Goal: Transaction & Acquisition: Book appointment/travel/reservation

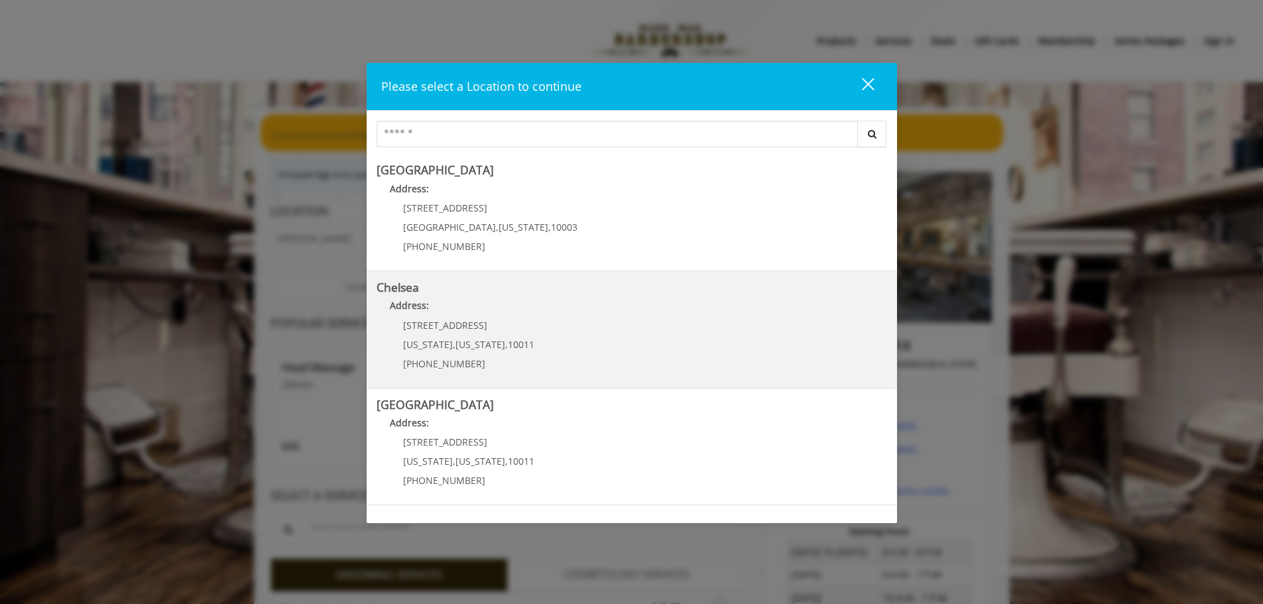
click at [558, 341] on link "Chelsea Address: 169/170 W 23rd St New York , New York , 10011 (917) 639-3902" at bounding box center [632, 329] width 511 height 97
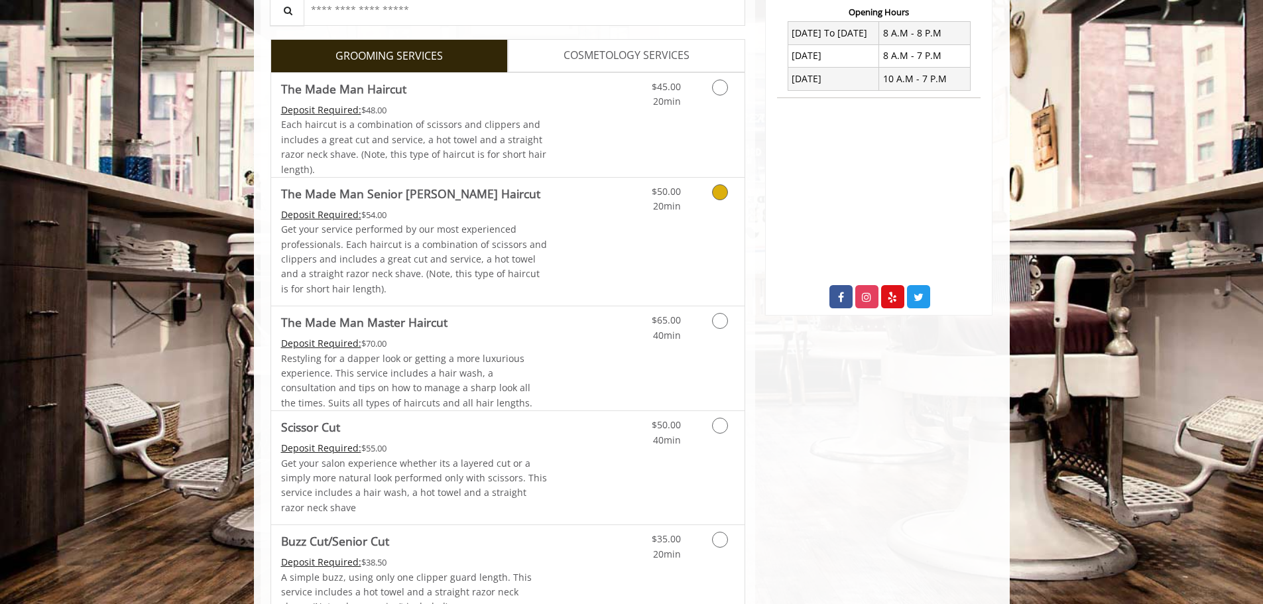
scroll to position [530, 0]
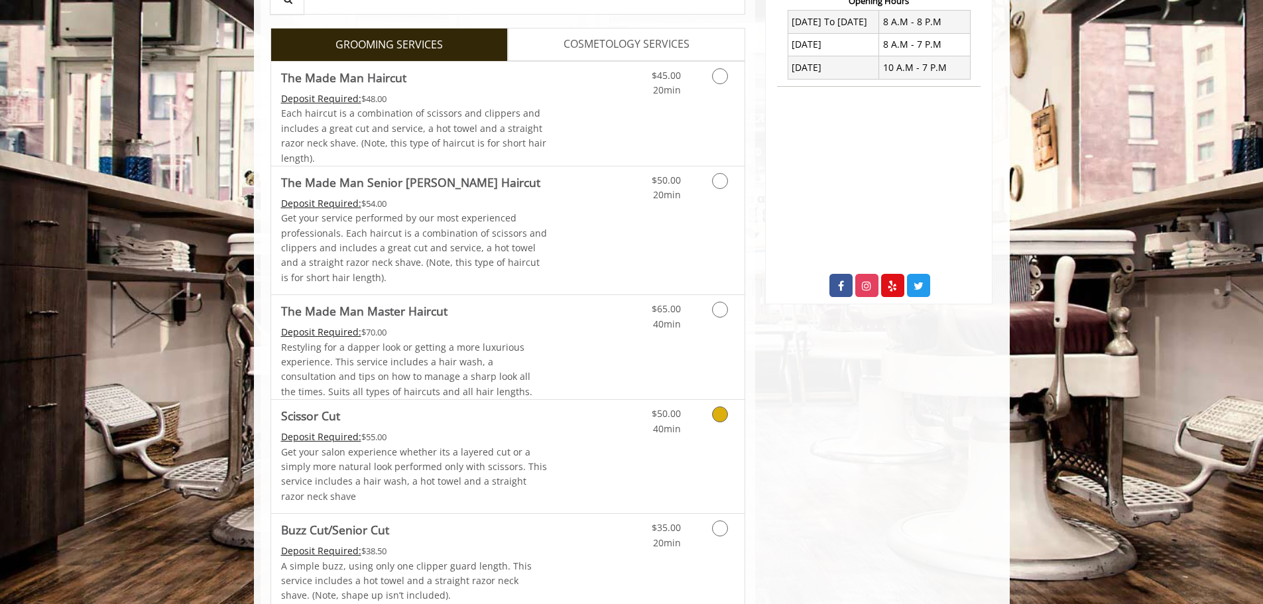
click at [714, 420] on icon "Grooming services" at bounding box center [720, 414] width 16 height 16
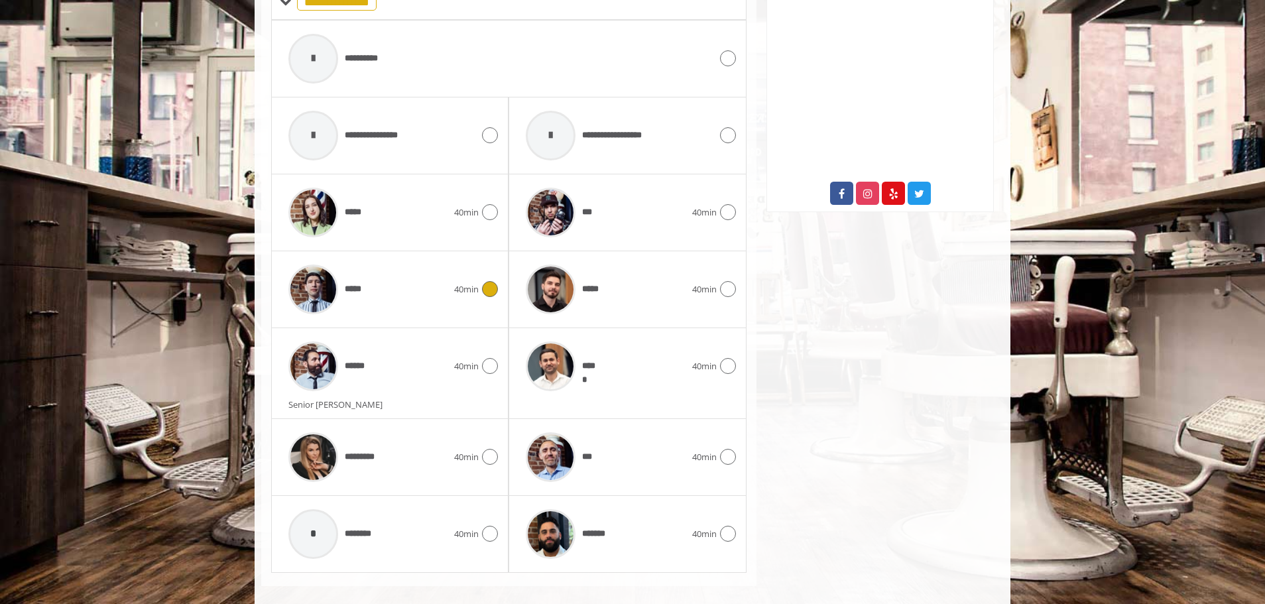
scroll to position [638, 0]
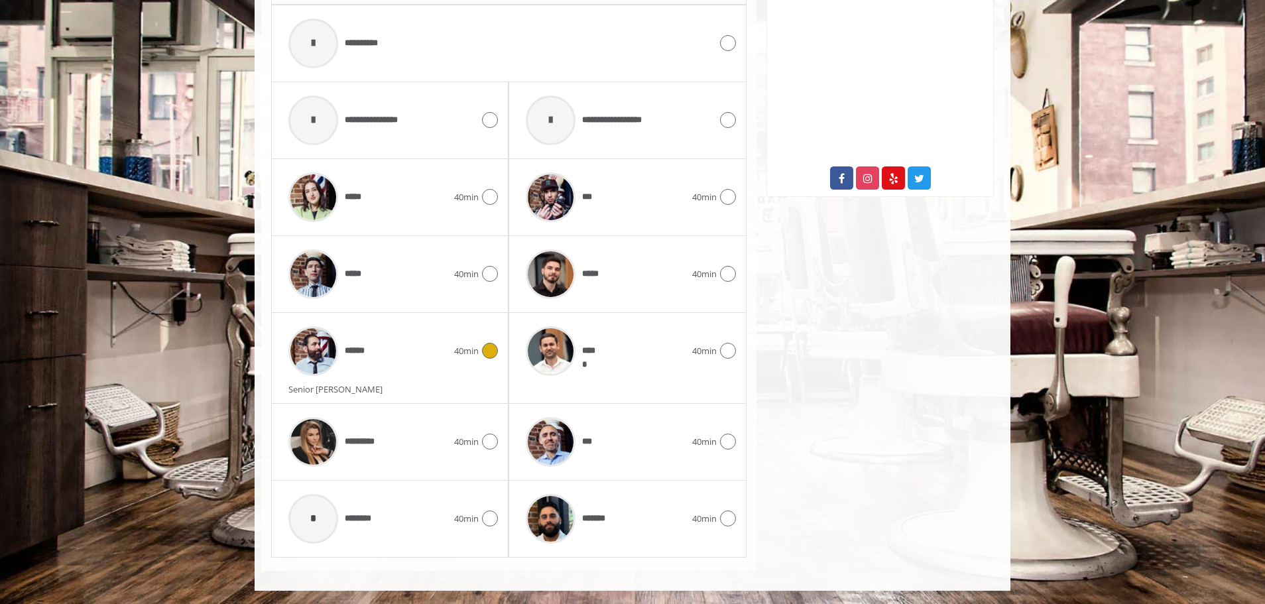
click at [495, 353] on icon at bounding box center [490, 351] width 16 height 16
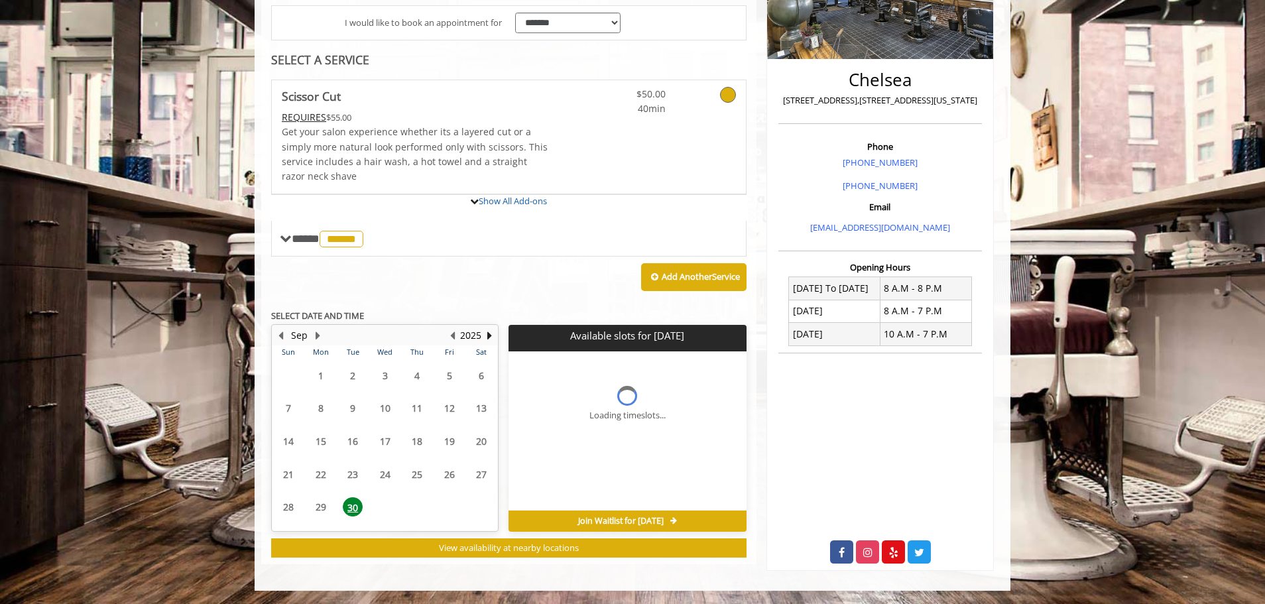
scroll to position [379, 0]
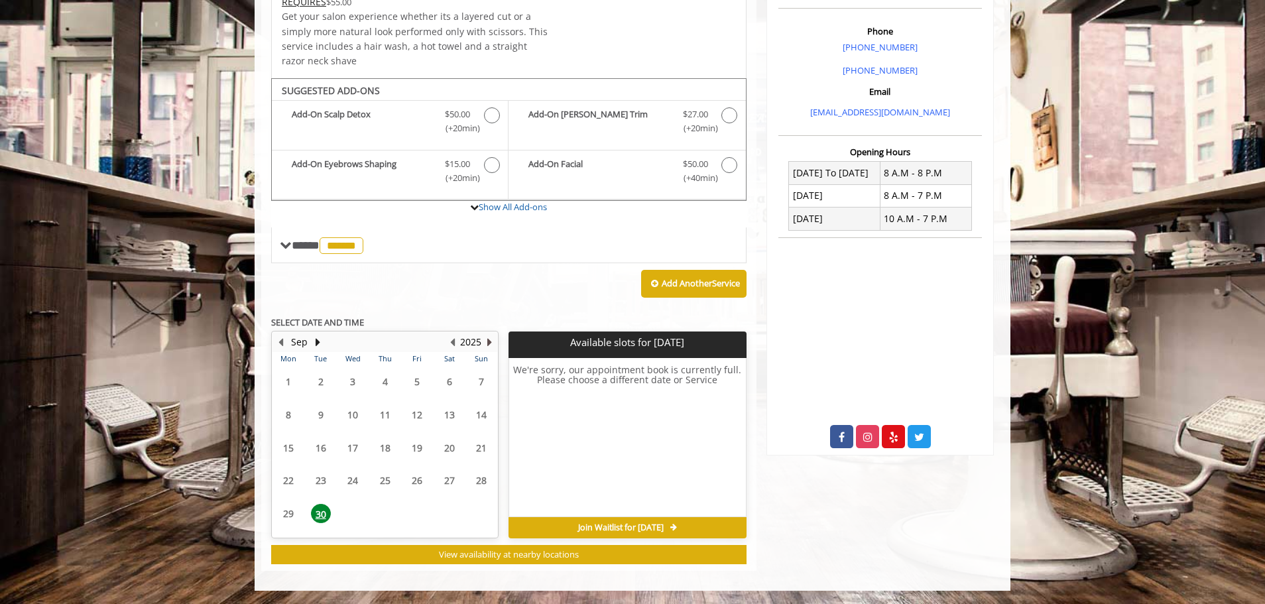
click at [485, 345] on button "Next Year" at bounding box center [489, 342] width 11 height 15
click at [453, 341] on button "Previous Year" at bounding box center [452, 342] width 11 height 15
click at [315, 344] on button "Next Month" at bounding box center [317, 342] width 11 height 15
click at [357, 383] on span "1" at bounding box center [353, 381] width 20 height 19
drag, startPoint x: 379, startPoint y: 383, endPoint x: 386, endPoint y: 380, distance: 7.8
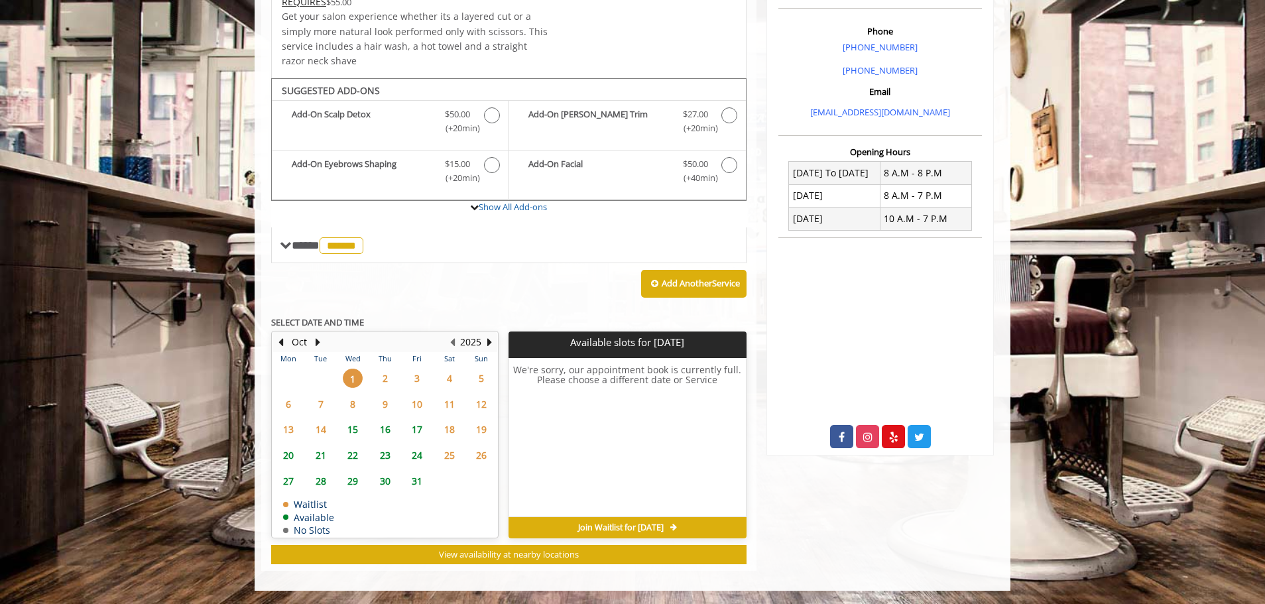
click at [386, 380] on span "2" at bounding box center [385, 378] width 20 height 19
click at [414, 379] on span "3" at bounding box center [417, 378] width 20 height 19
click at [445, 379] on span "4" at bounding box center [450, 378] width 20 height 19
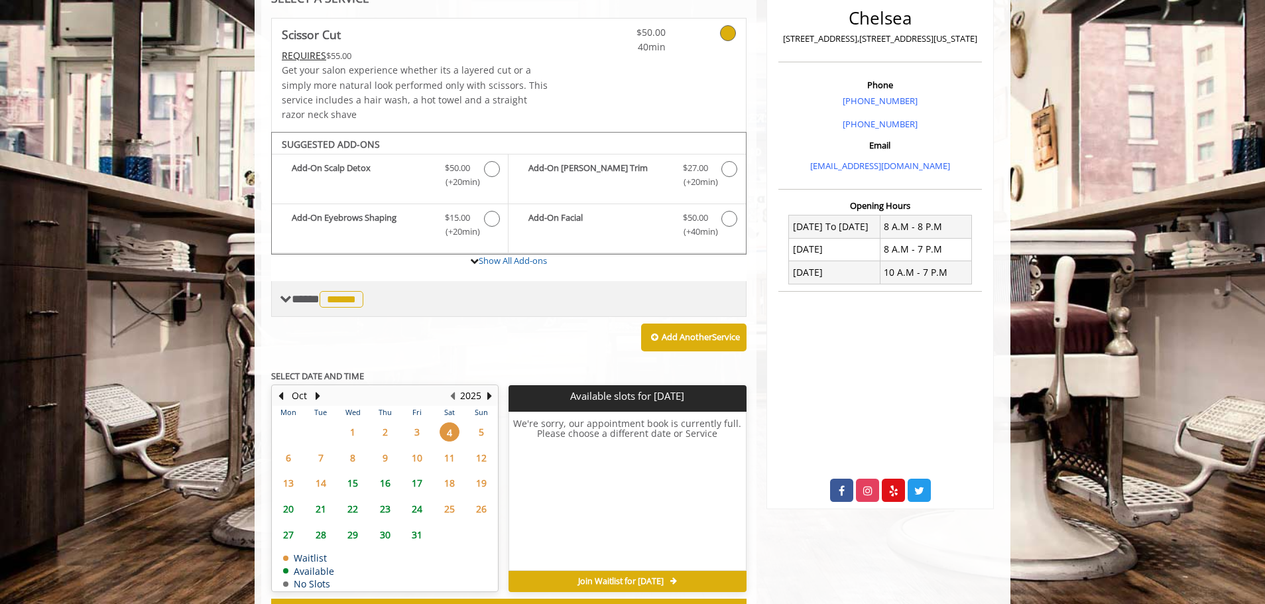
scroll to position [247, 0]
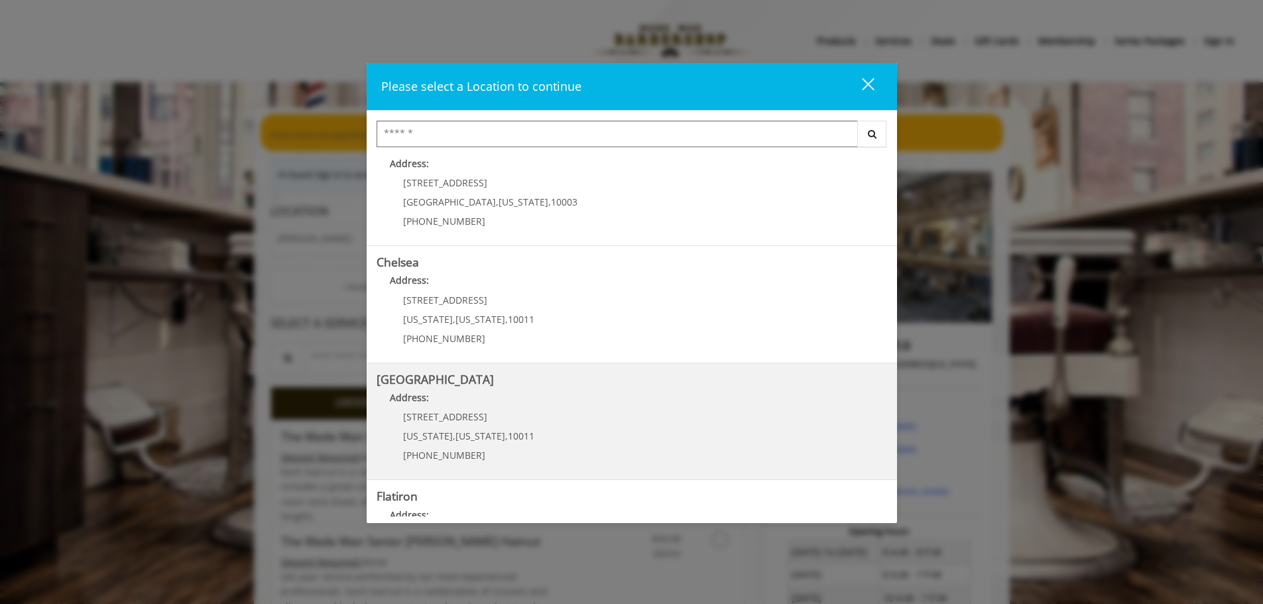
scroll to position [25, 0]
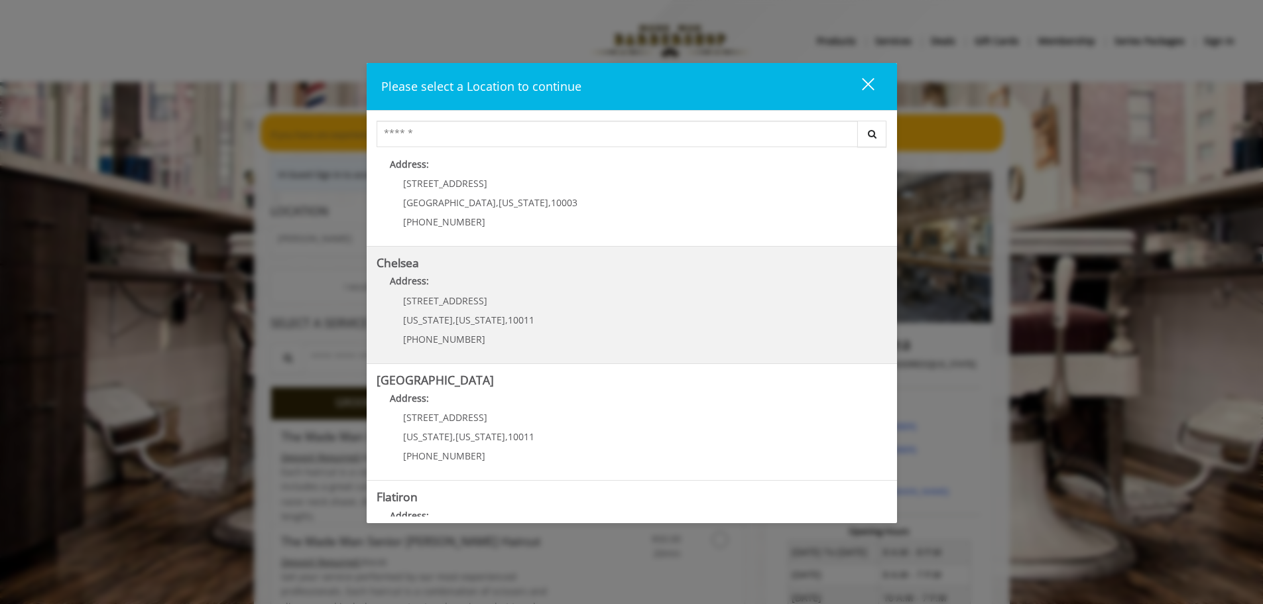
click at [565, 318] on link "Chelsea Address: [STREET_ADDRESS][US_STATE][US_STATE] (917) 639-3902" at bounding box center [632, 305] width 511 height 97
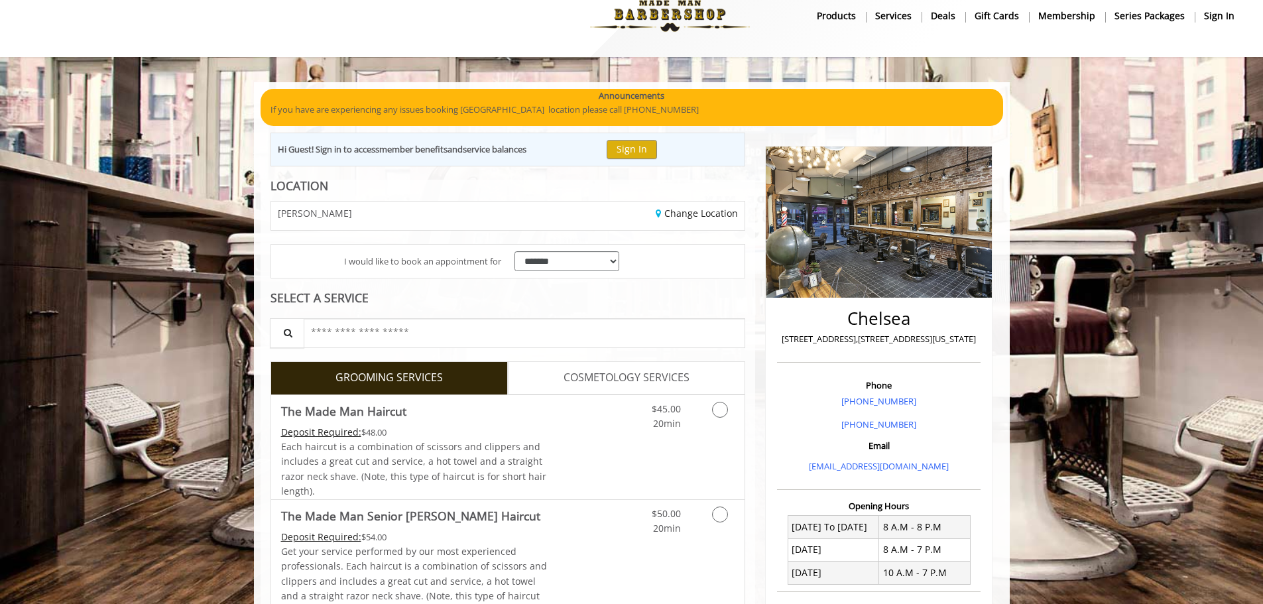
scroll to position [119, 0]
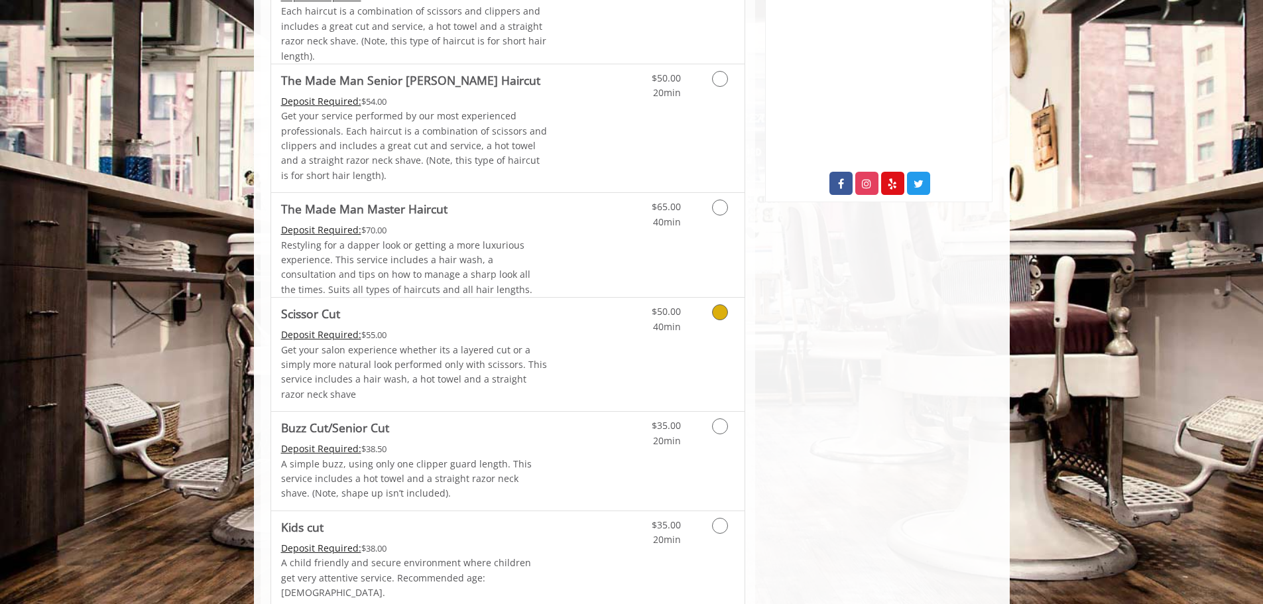
scroll to position [638, 0]
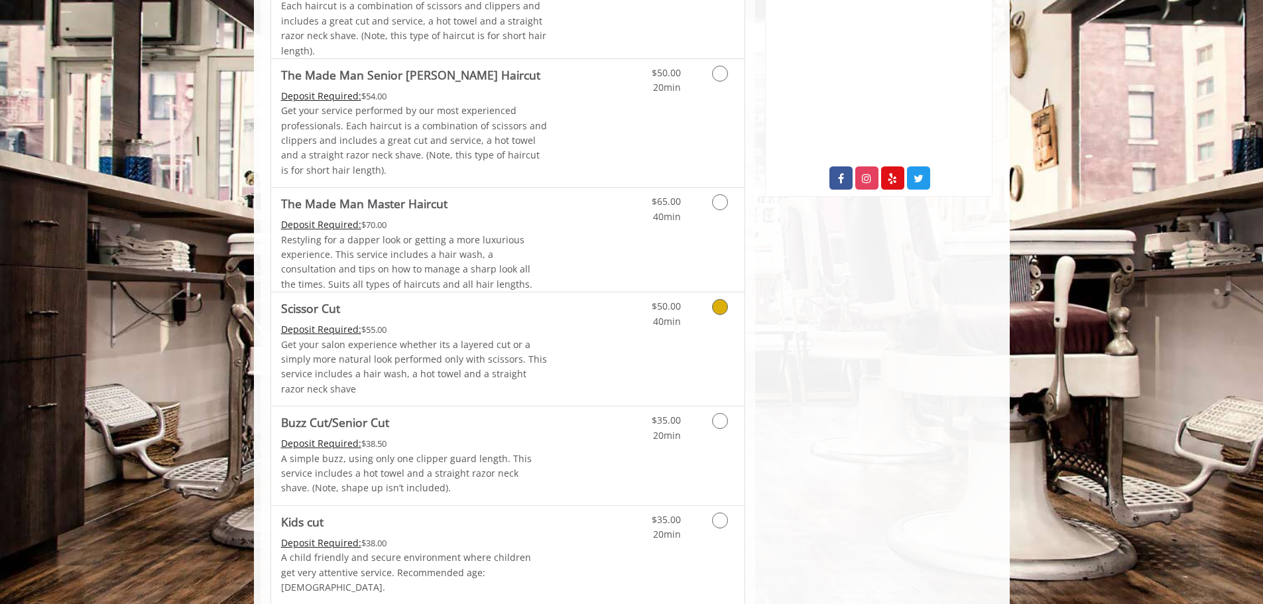
click at [722, 313] on icon "Grooming services" at bounding box center [720, 307] width 16 height 16
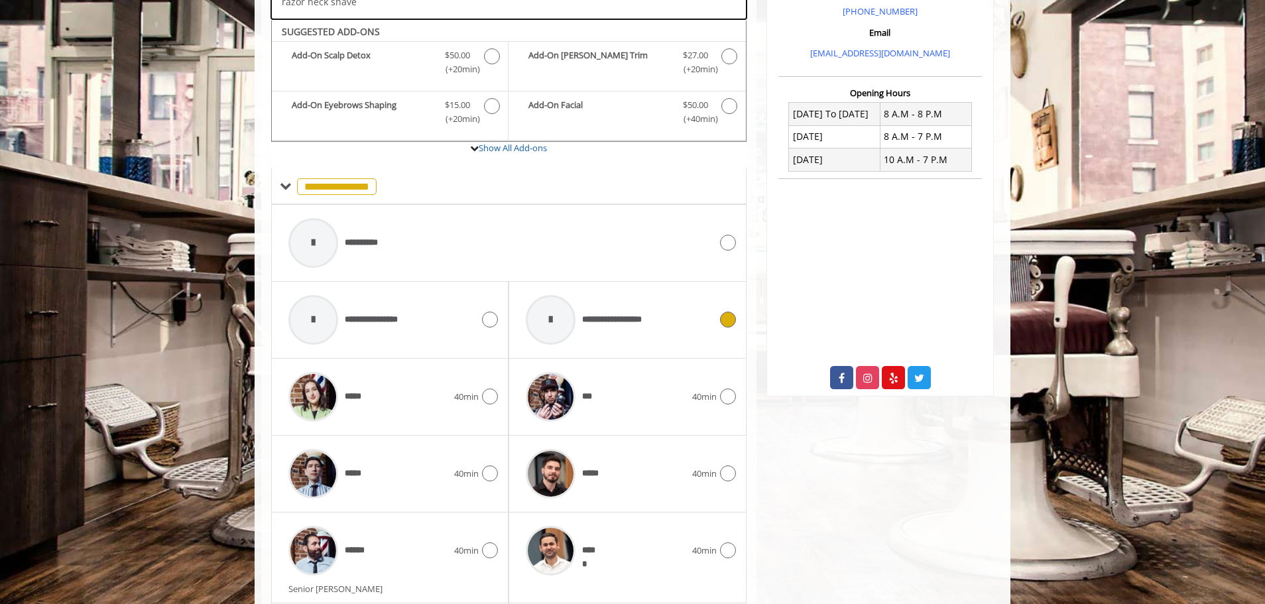
scroll to position [457, 0]
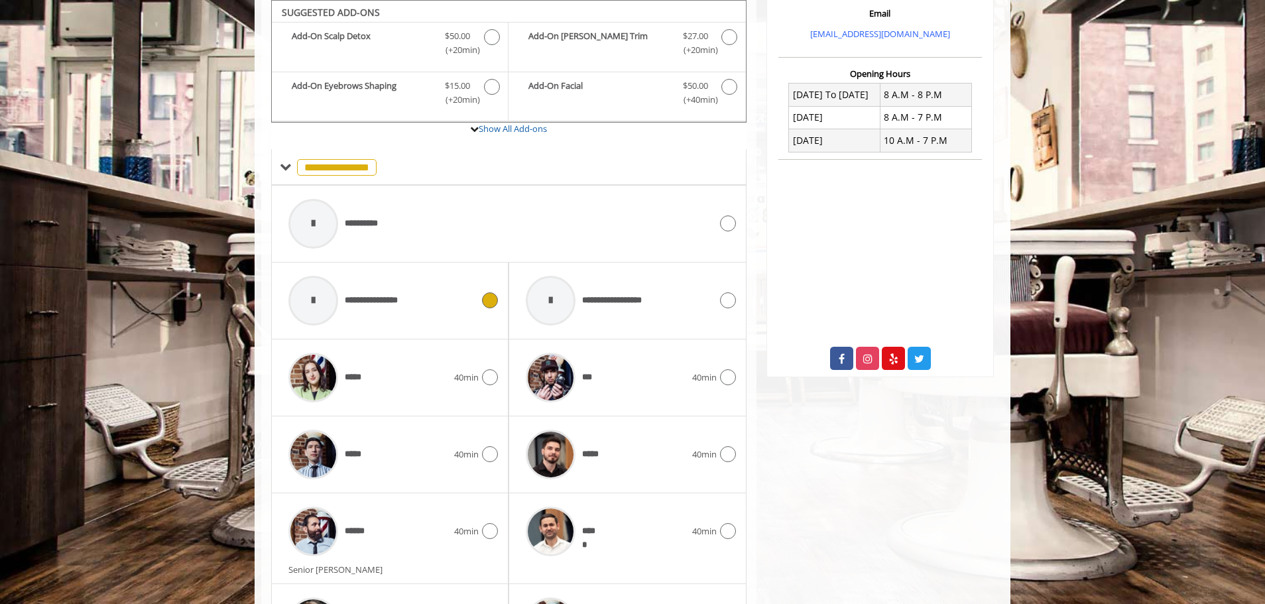
click at [490, 307] on icon at bounding box center [490, 300] width 16 height 16
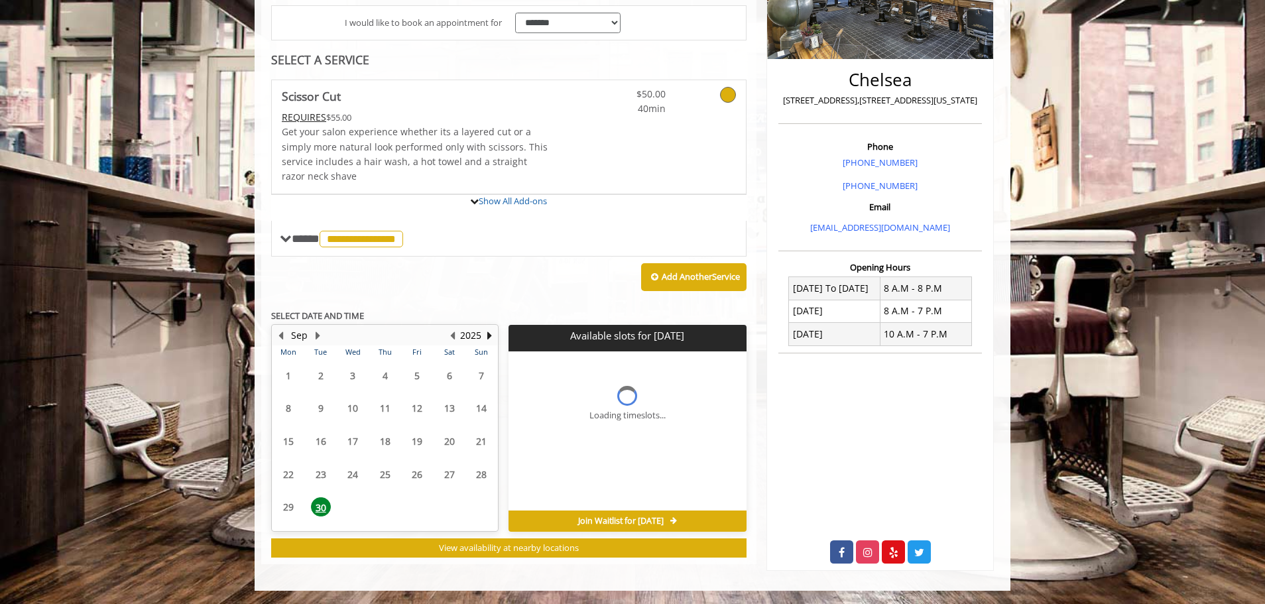
scroll to position [399, 0]
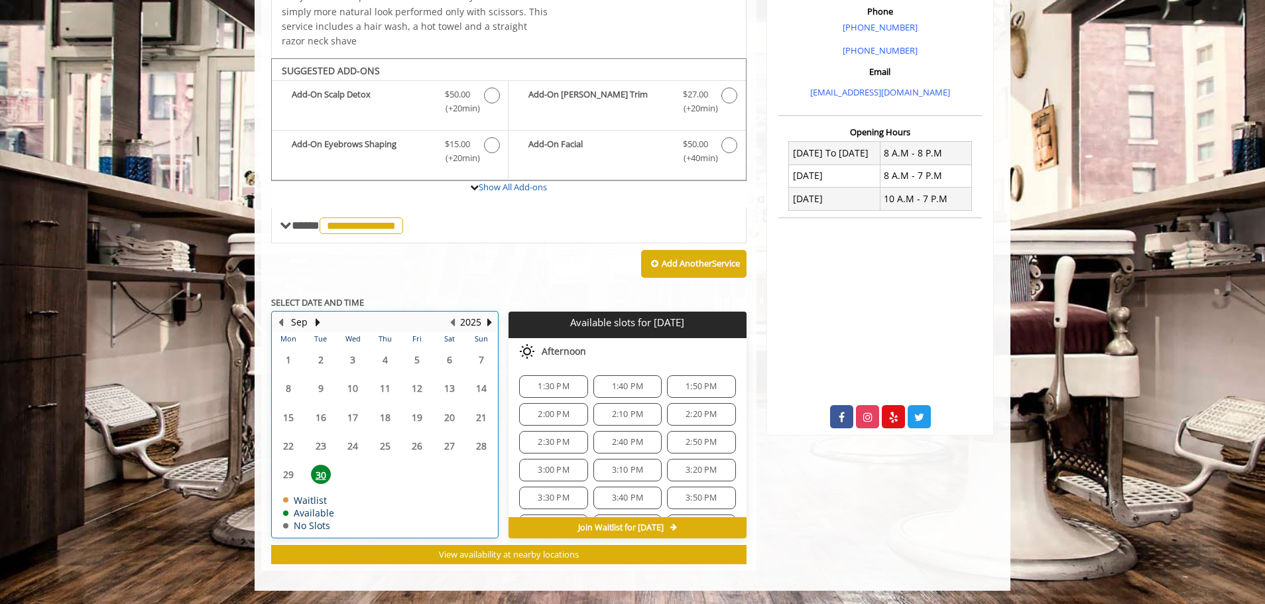
click at [311, 322] on div "Sep" at bounding box center [299, 322] width 27 height 17
click at [317, 323] on button "Next Month" at bounding box center [317, 322] width 11 height 15
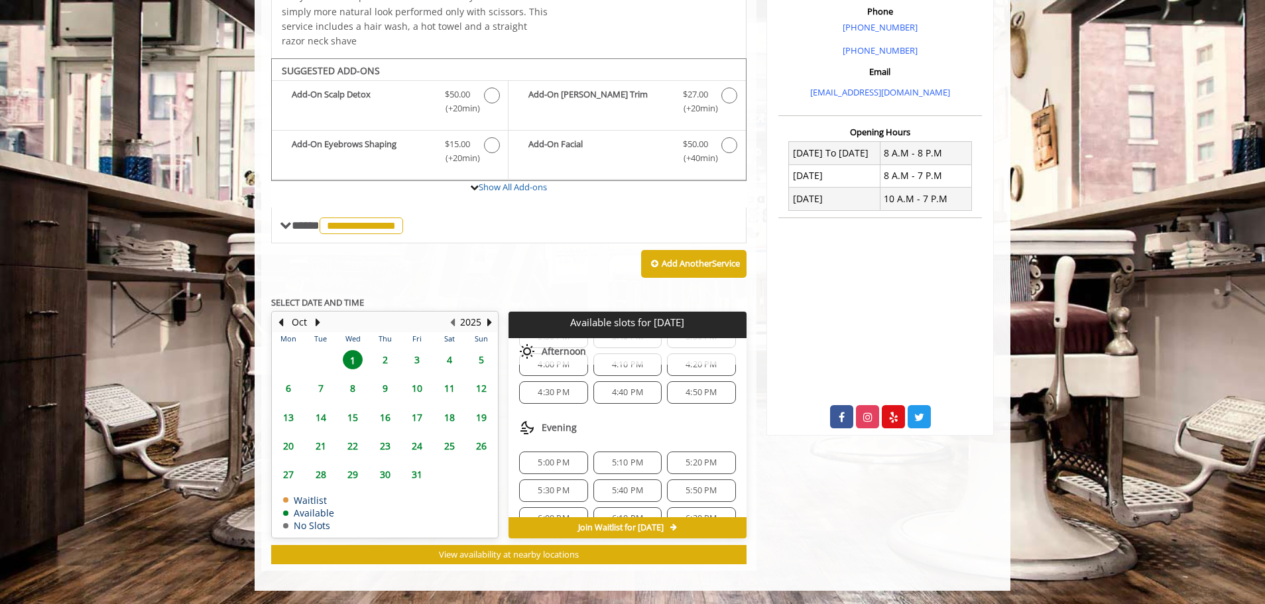
scroll to position [530, 0]
click at [579, 441] on span "5:00 PM" at bounding box center [553, 442] width 56 height 11
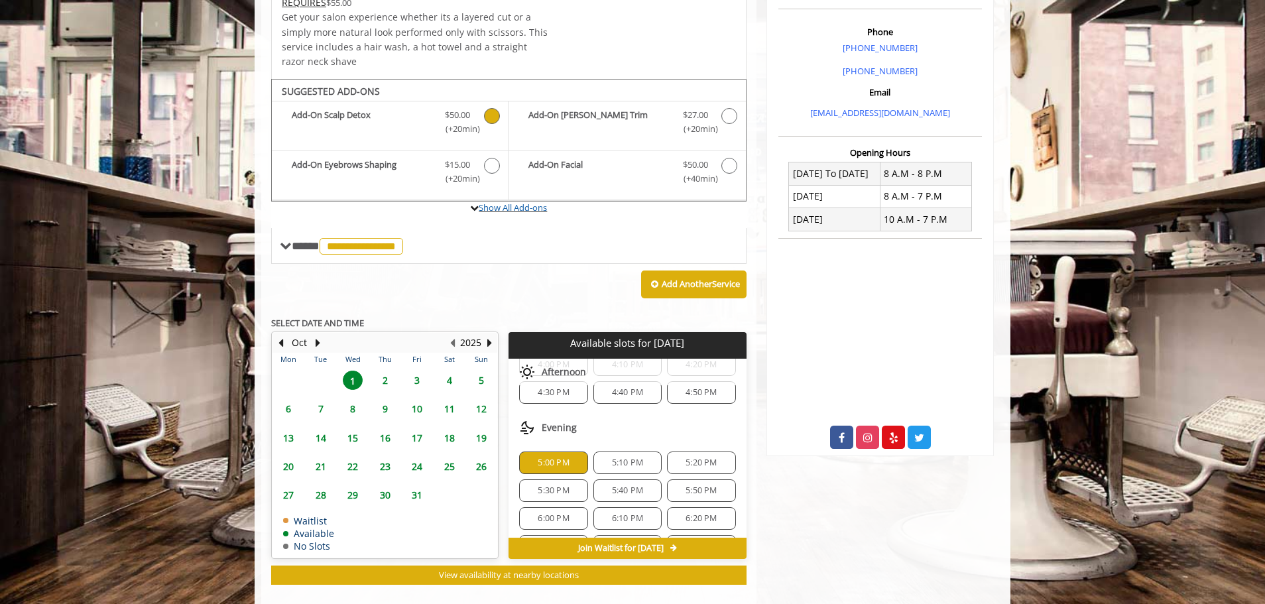
scroll to position [373, 0]
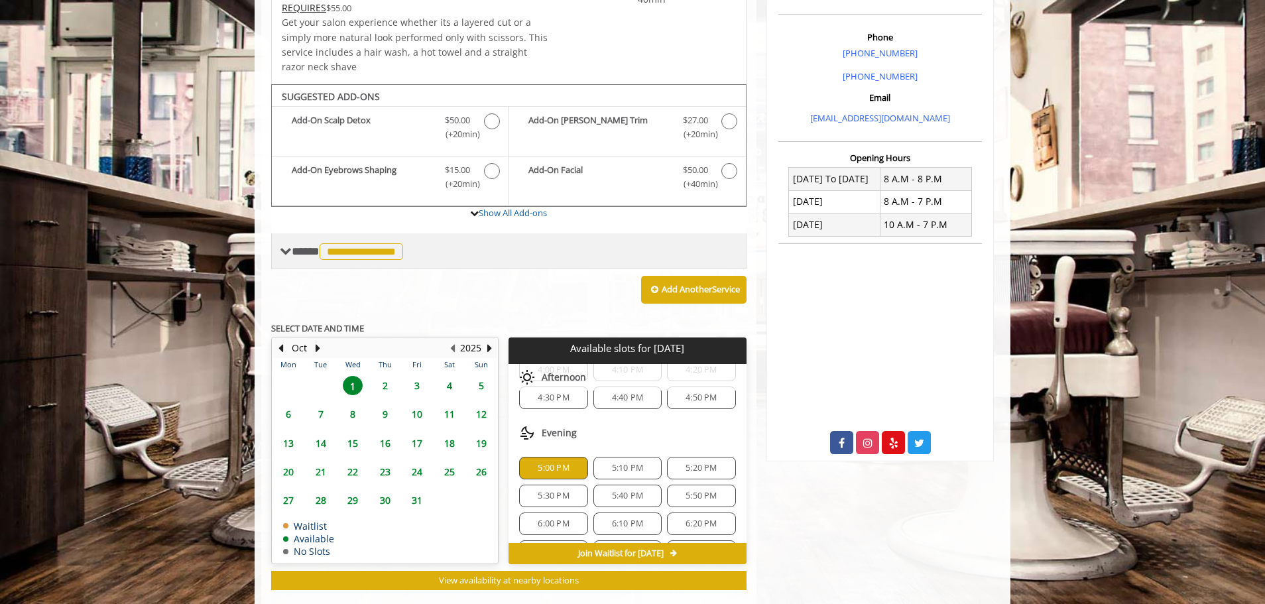
click at [293, 245] on span "**********" at bounding box center [349, 251] width 115 height 12
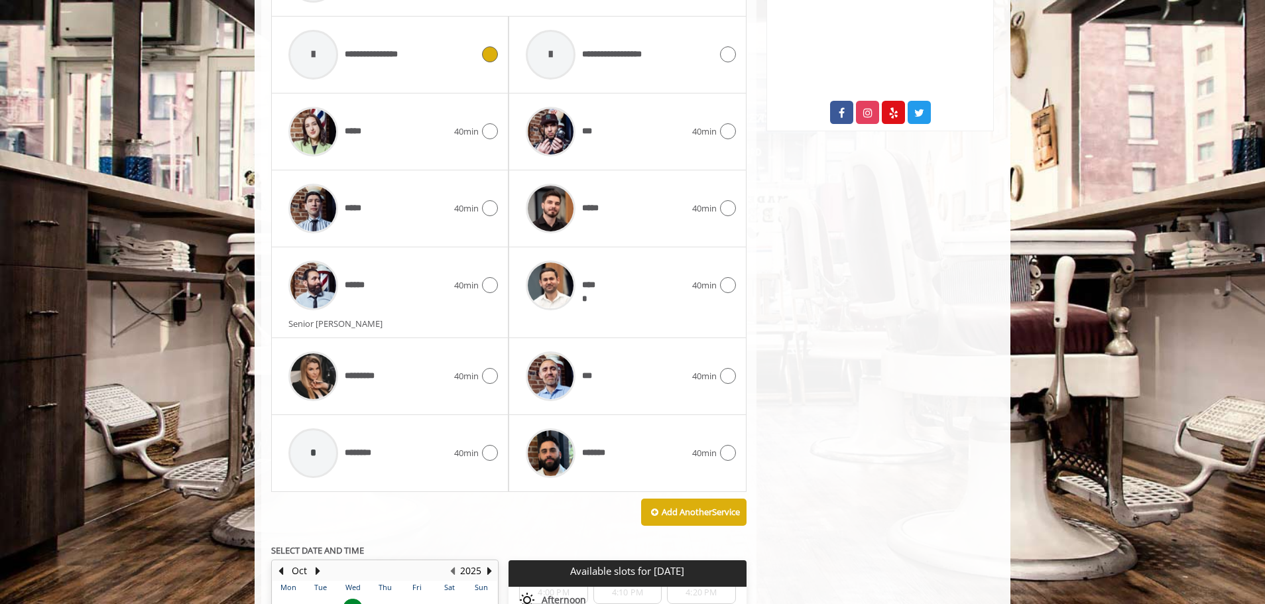
scroll to position [705, 0]
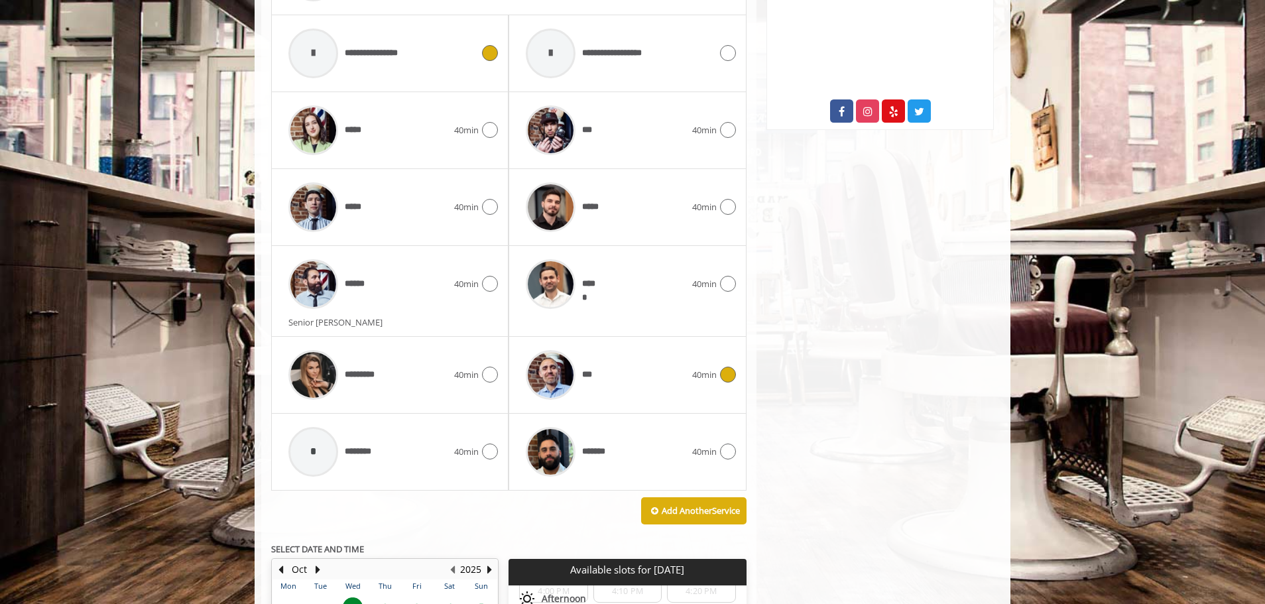
click at [658, 385] on div "***" at bounding box center [605, 374] width 172 height 63
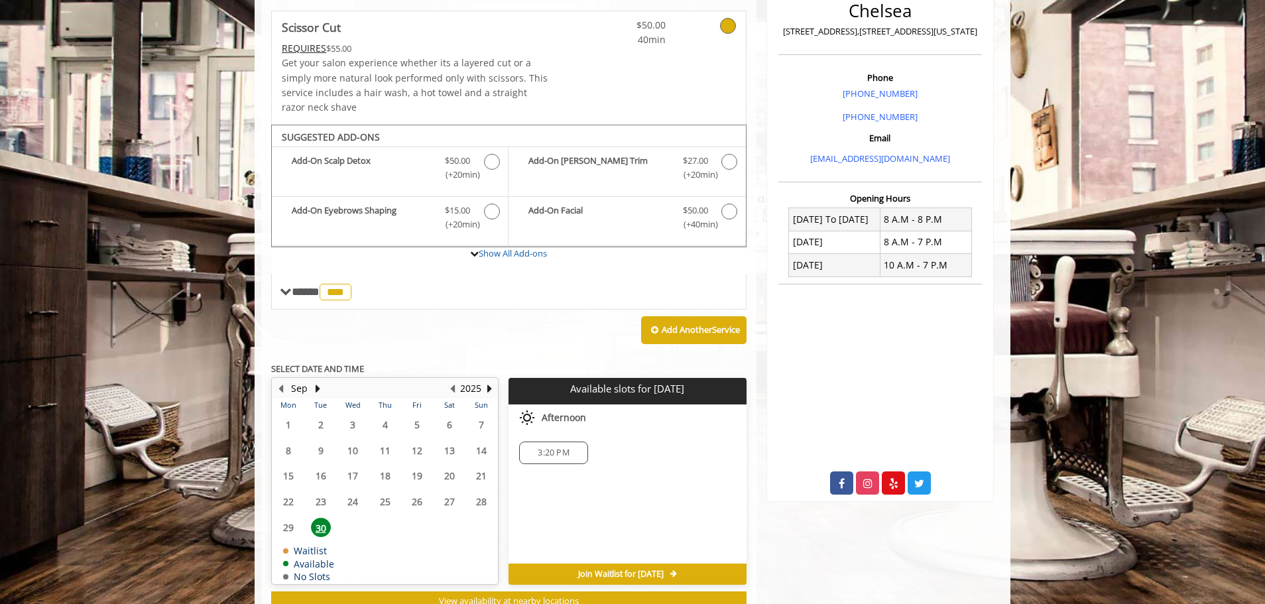
scroll to position [355, 0]
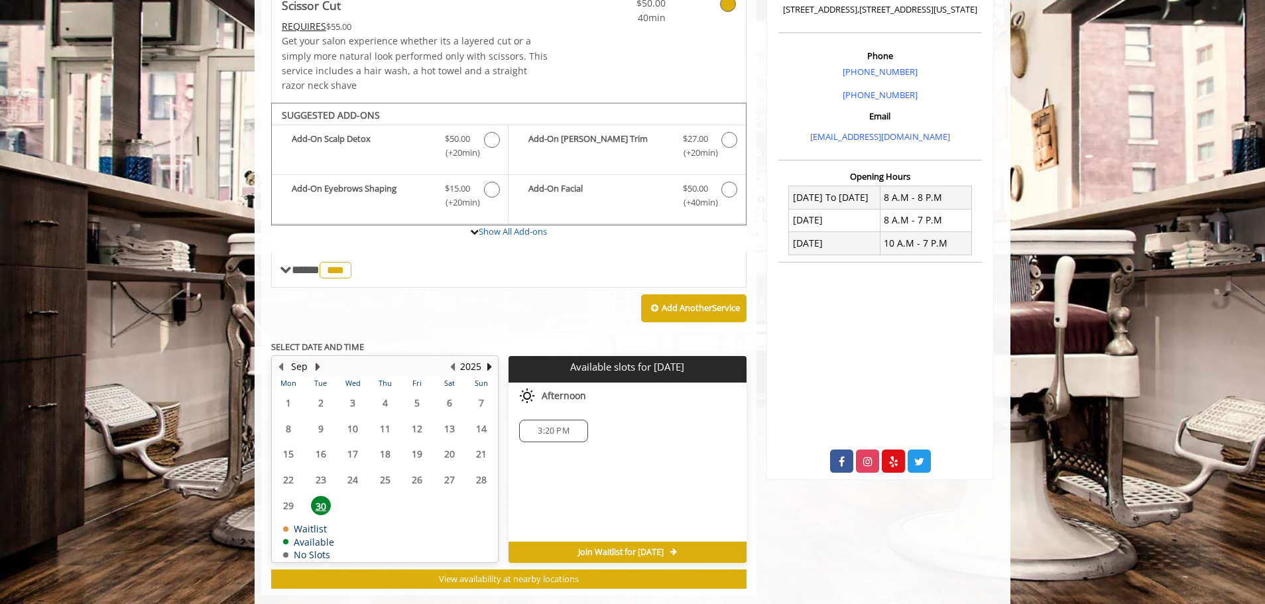
click at [318, 363] on button "Next Month" at bounding box center [317, 366] width 11 height 15
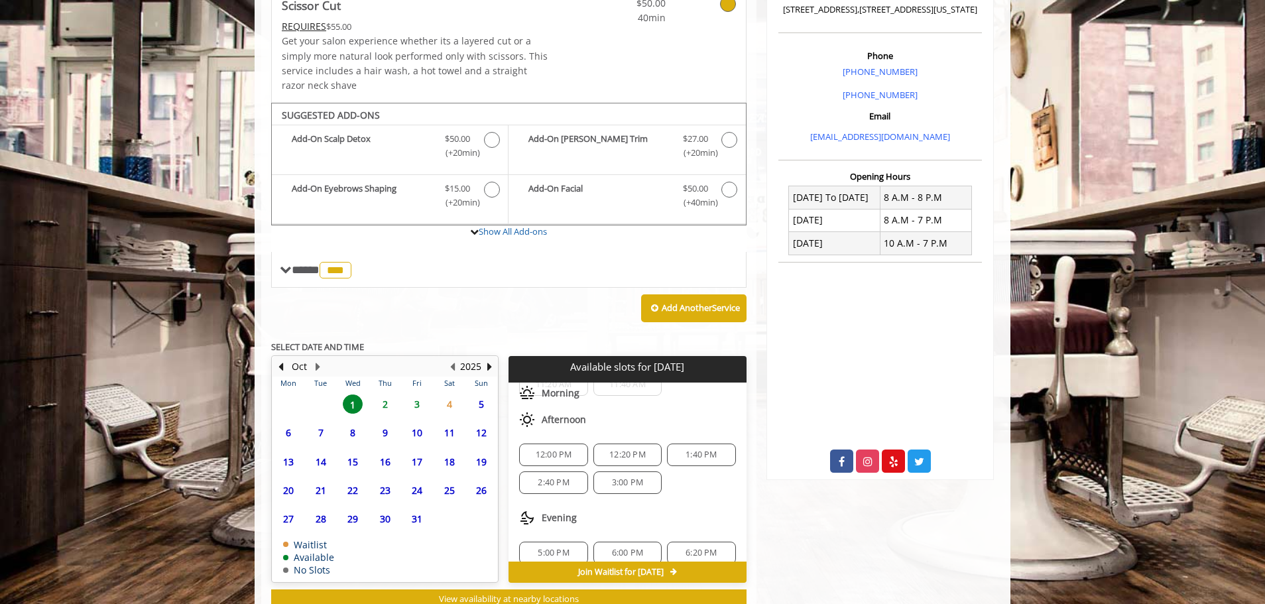
scroll to position [60, 0]
click at [550, 539] on span "5:00 PM" at bounding box center [553, 539] width 31 height 11
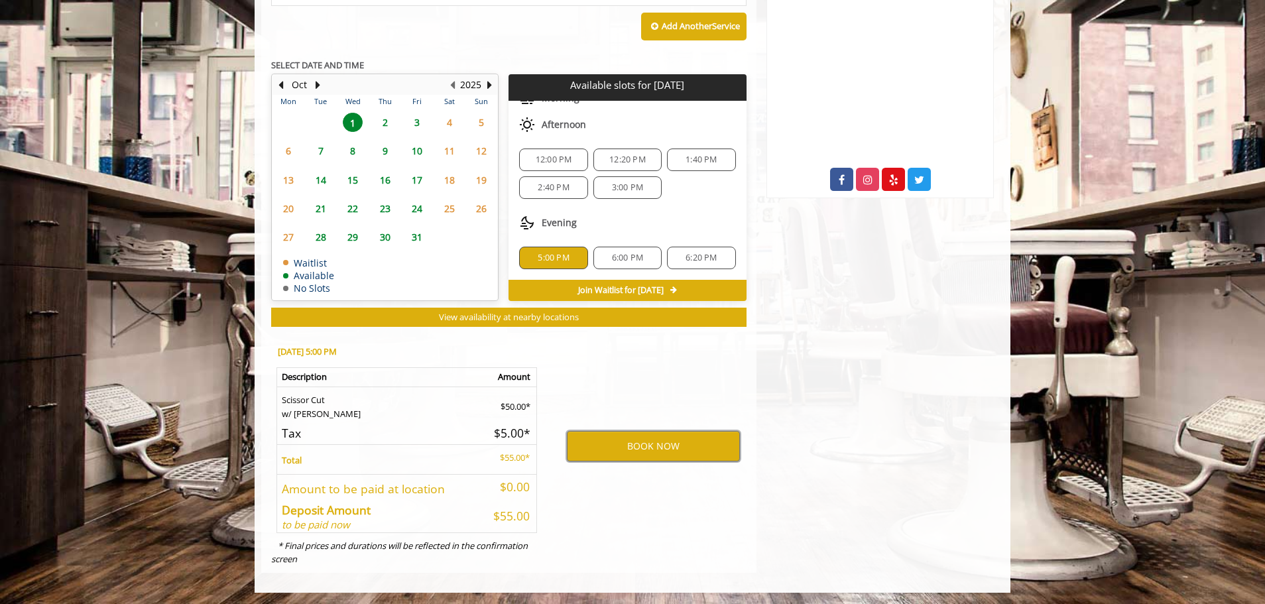
scroll to position [639, 0]
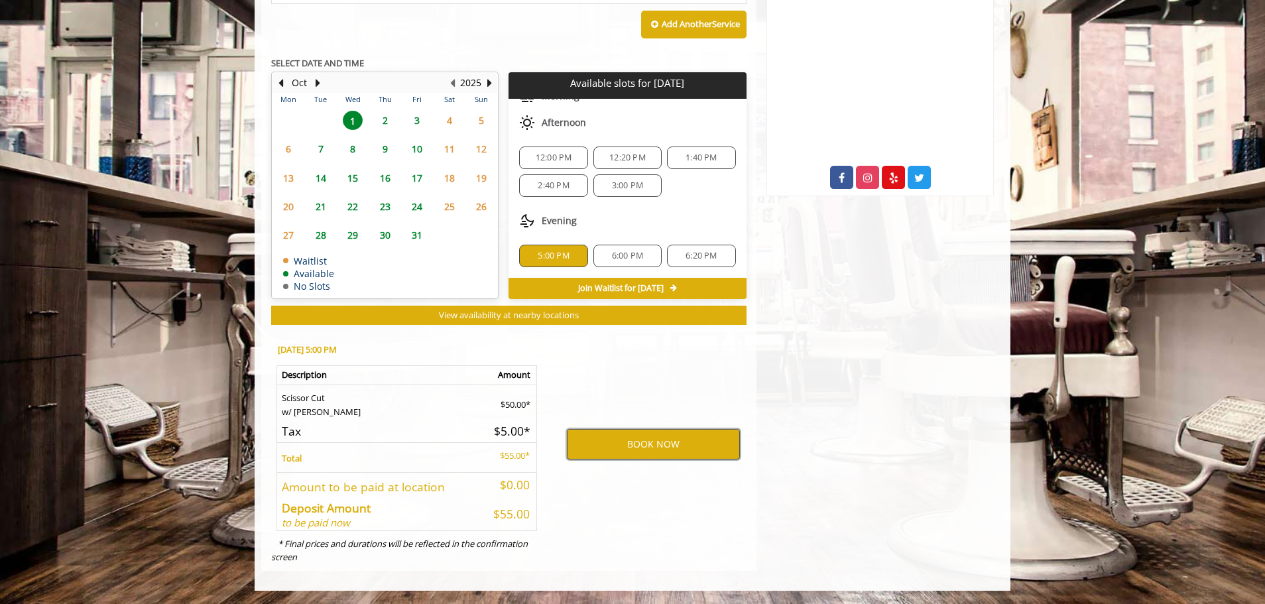
click at [663, 453] on button "BOOK NOW" at bounding box center [653, 444] width 173 height 30
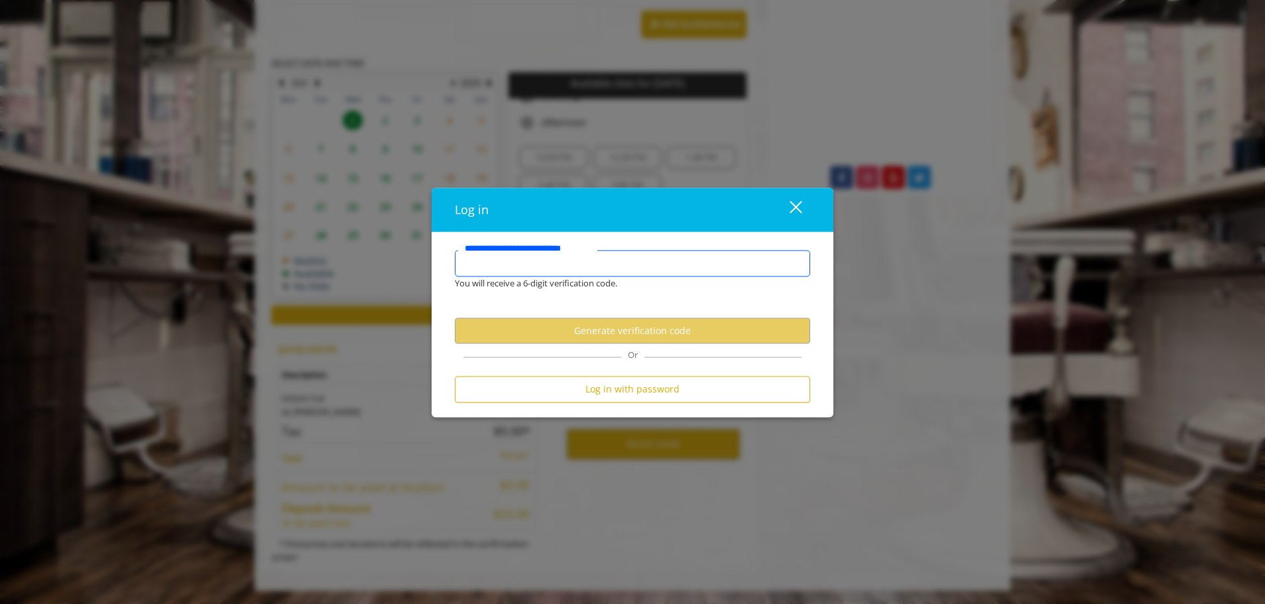
click at [653, 265] on input "**********" at bounding box center [632, 263] width 355 height 27
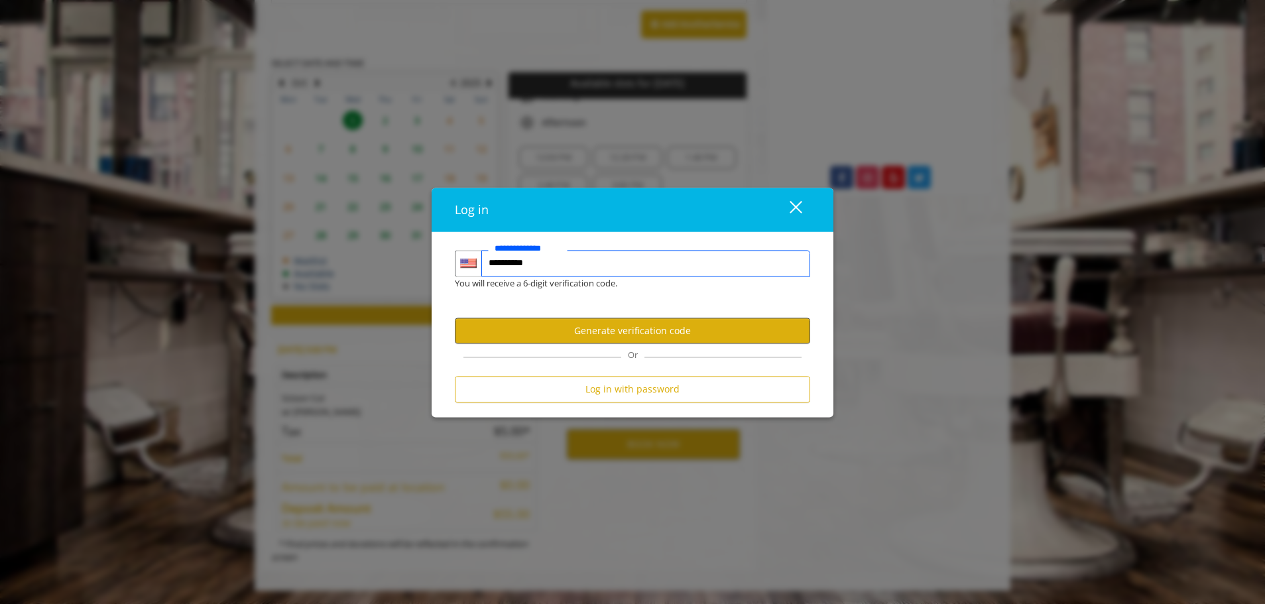
type input "**********"
click at [708, 336] on button "Generate verification code" at bounding box center [632, 331] width 355 height 26
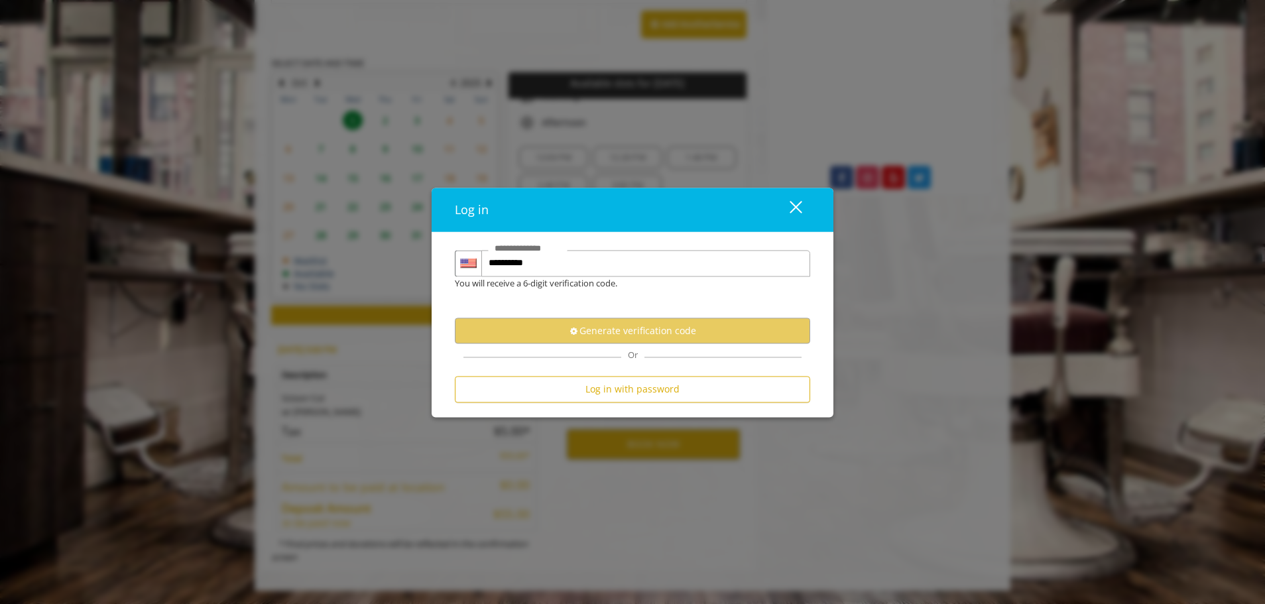
scroll to position [0, 0]
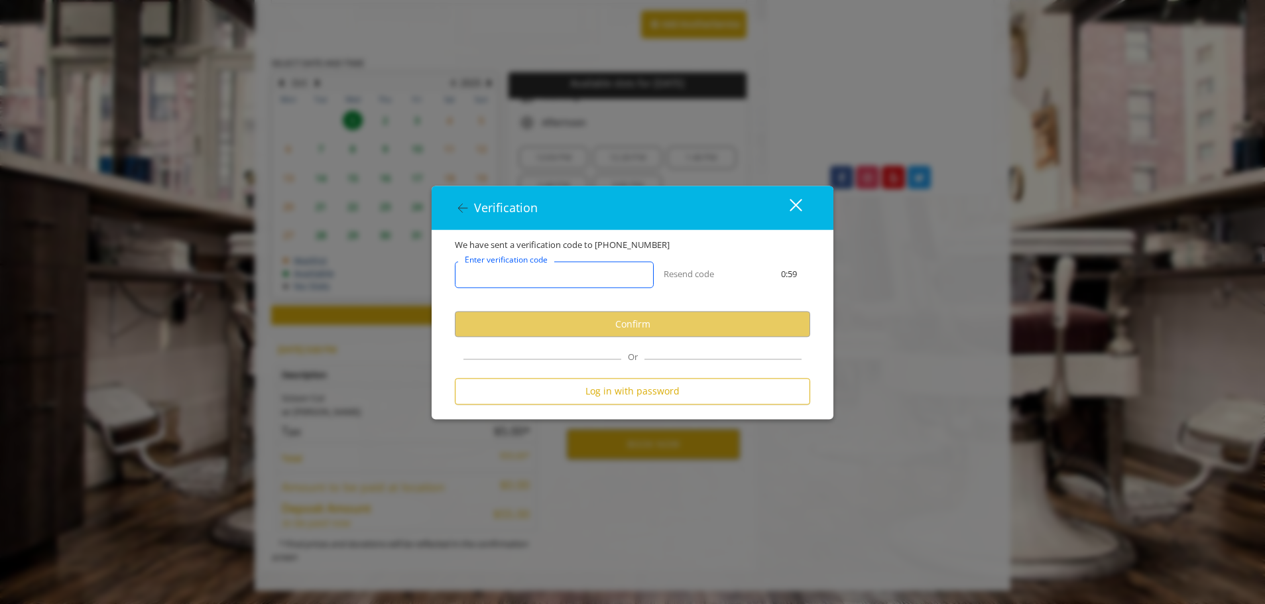
click at [631, 283] on input "Enter verification code" at bounding box center [554, 275] width 199 height 27
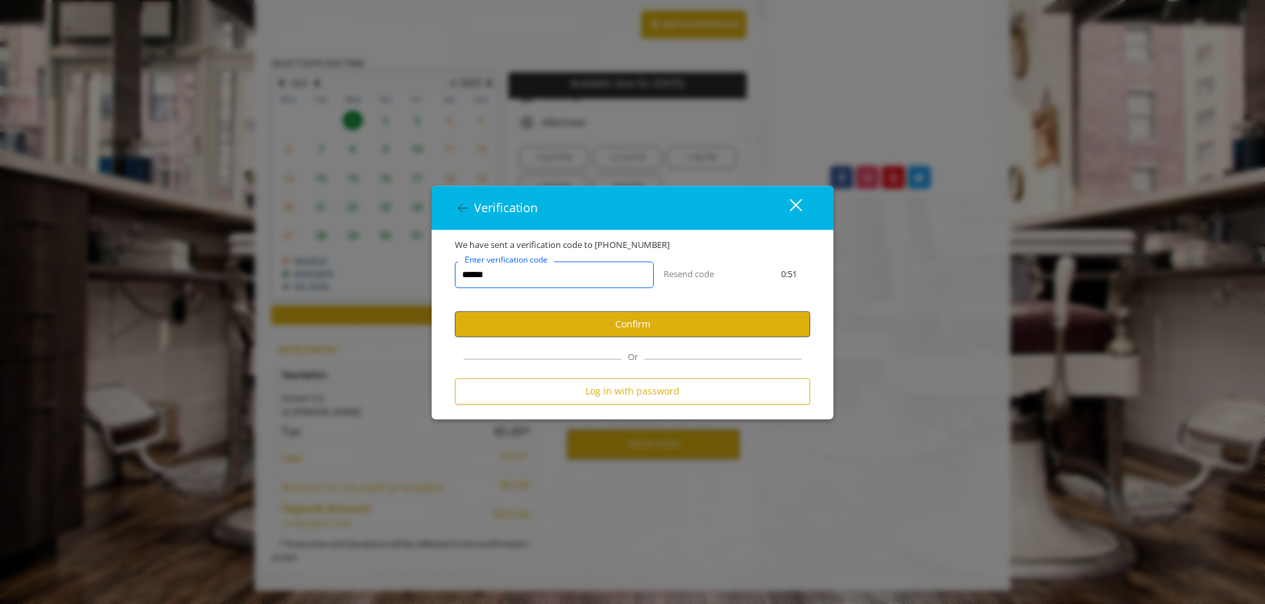
type input "******"
click at [645, 316] on button "Confirm" at bounding box center [632, 325] width 355 height 26
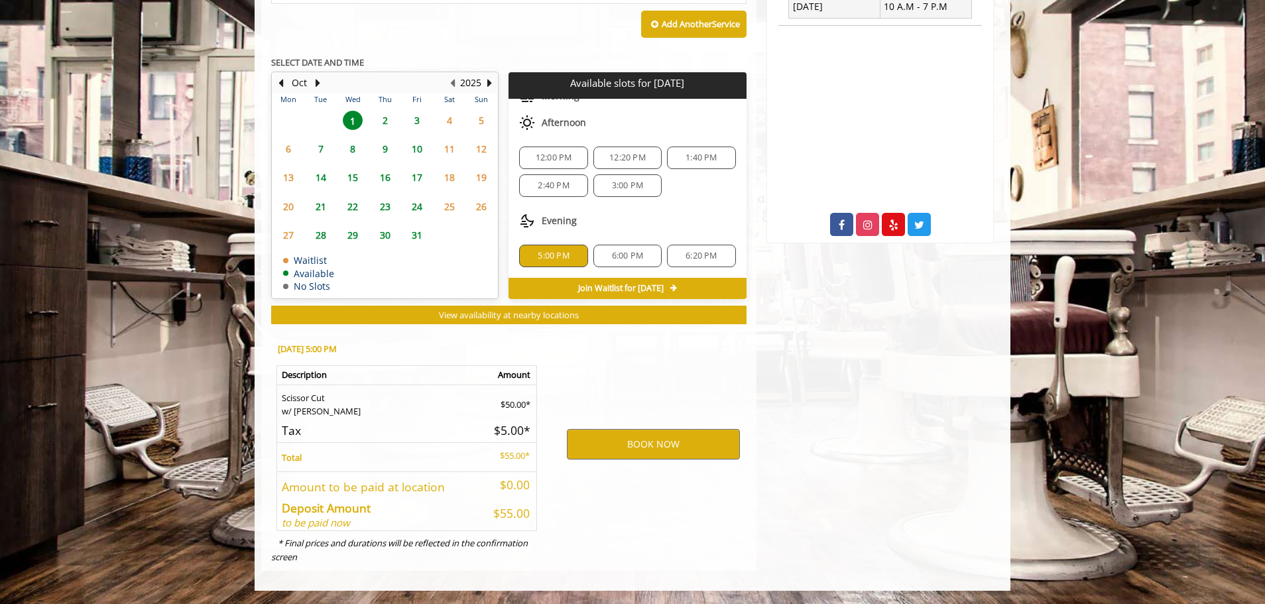
scroll to position [591, 0]
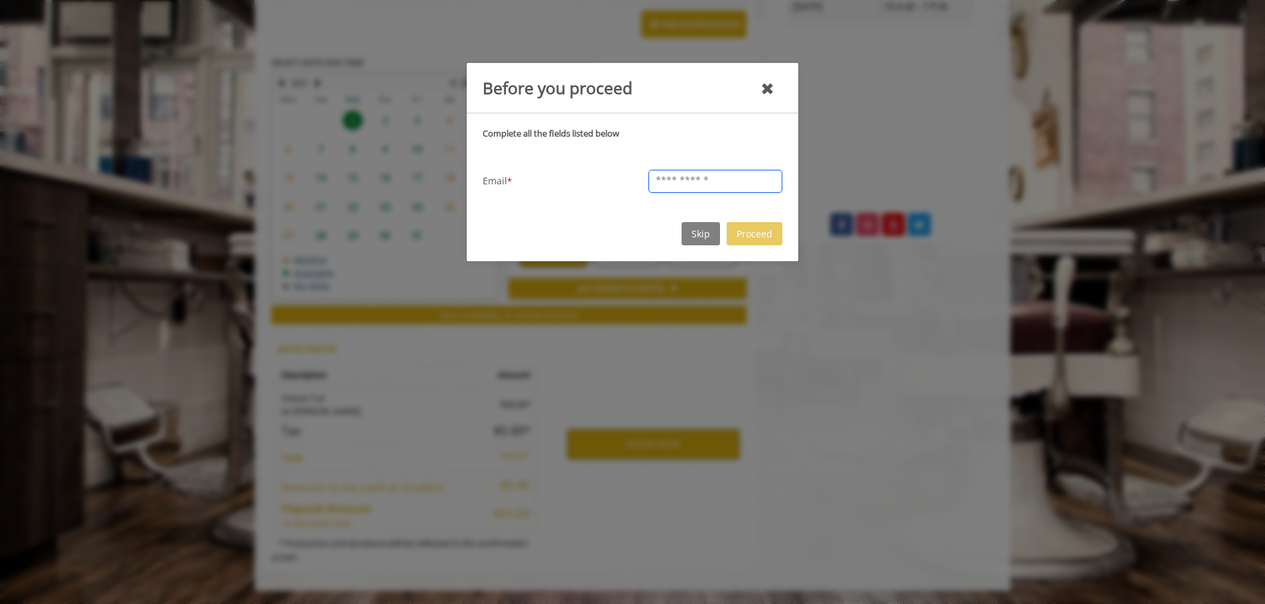
click at [703, 185] on input "text" at bounding box center [715, 181] width 134 height 23
type input "**********"
drag, startPoint x: 770, startPoint y: 249, endPoint x: 760, endPoint y: 243, distance: 11.6
click at [768, 248] on div "Skip Proceed" at bounding box center [633, 235] width 312 height 52
click at [751, 225] on button "Proceed" at bounding box center [755, 233] width 56 height 23
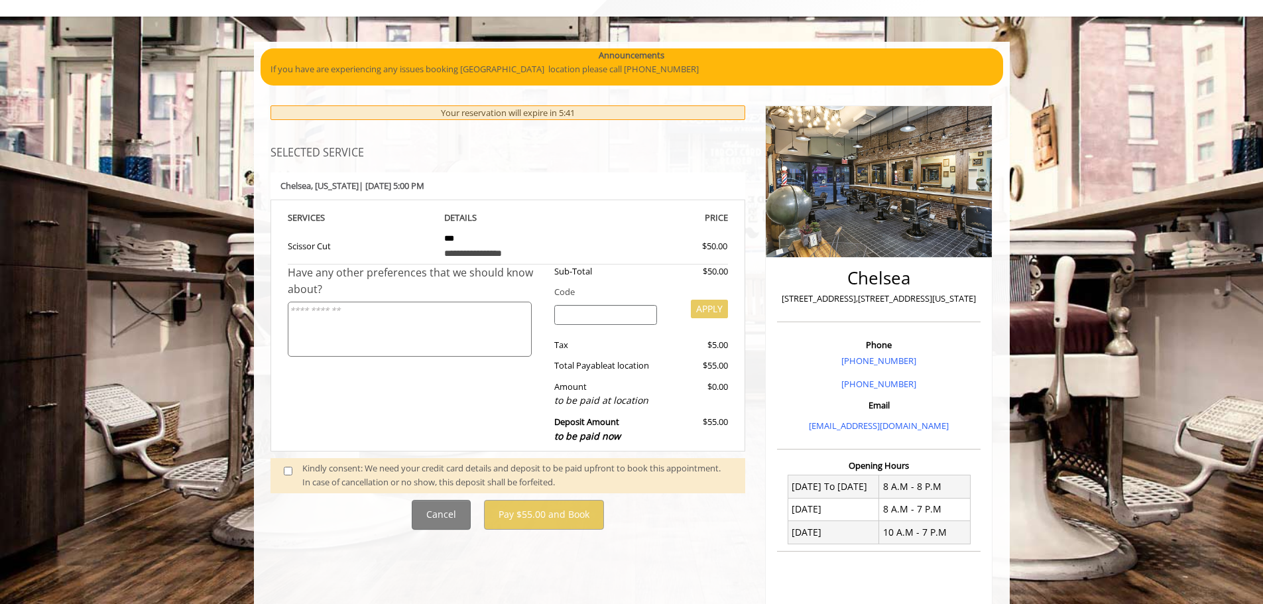
scroll to position [66, 0]
click at [312, 473] on div "Kindly consent: We need your credit card details and deposit to be paid upfront…" at bounding box center [517, 475] width 430 height 28
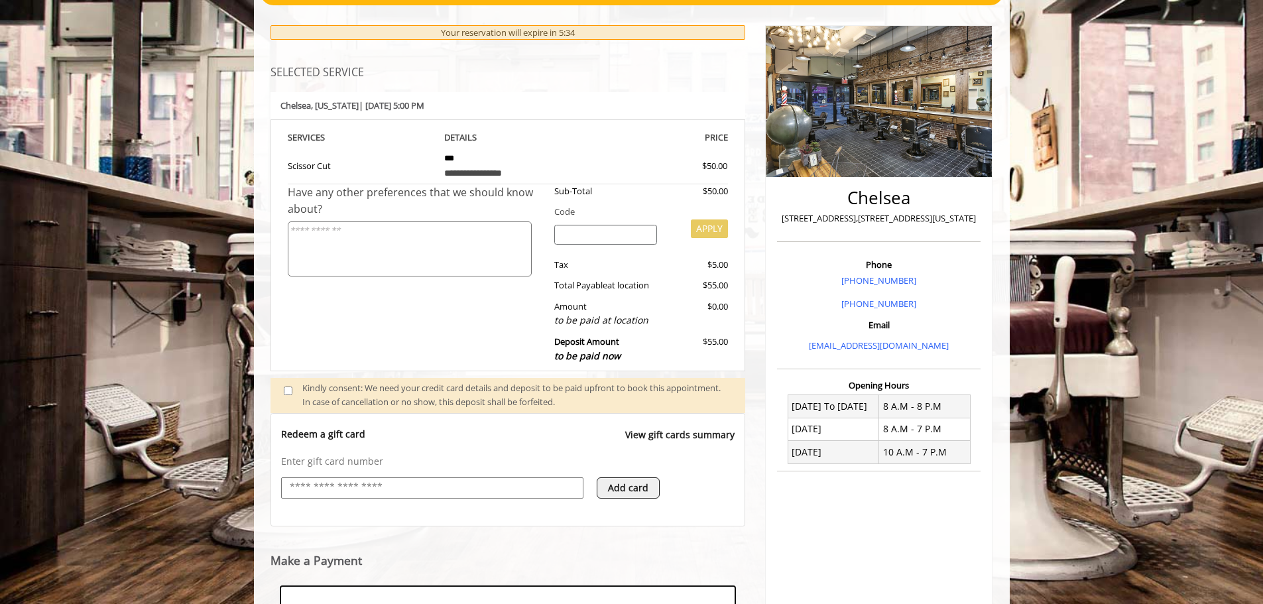
click at [592, 226] on input "search" at bounding box center [605, 235] width 103 height 20
click at [434, 234] on textarea at bounding box center [410, 248] width 244 height 55
click at [605, 233] on input "search" at bounding box center [605, 235] width 103 height 20
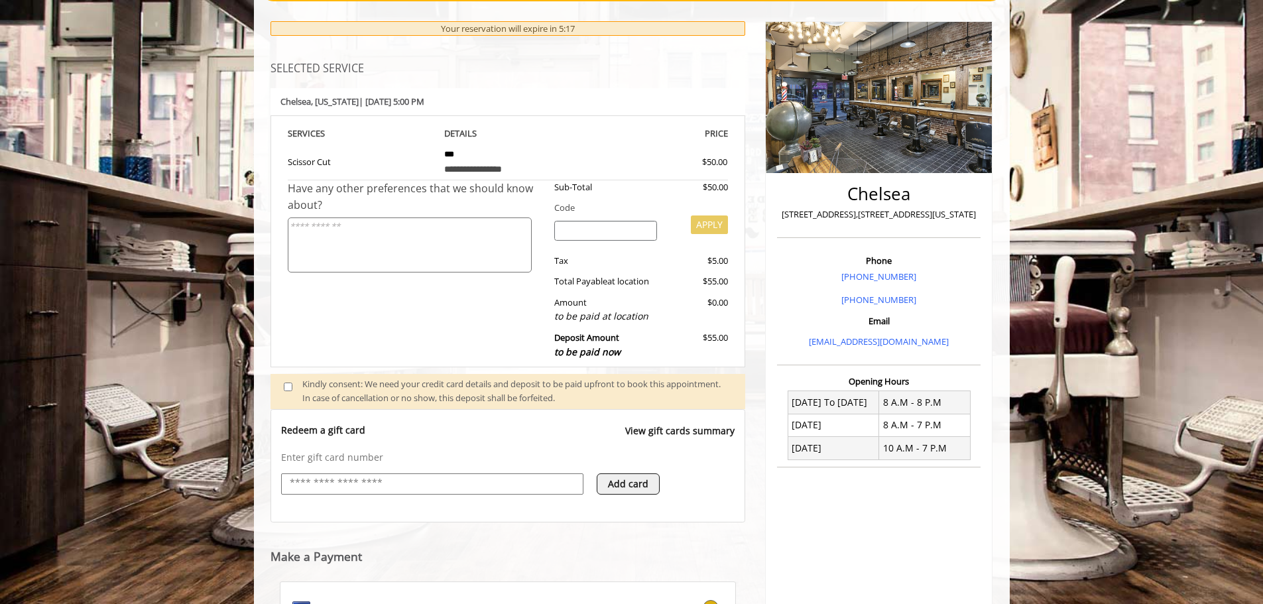
scroll to position [349, 0]
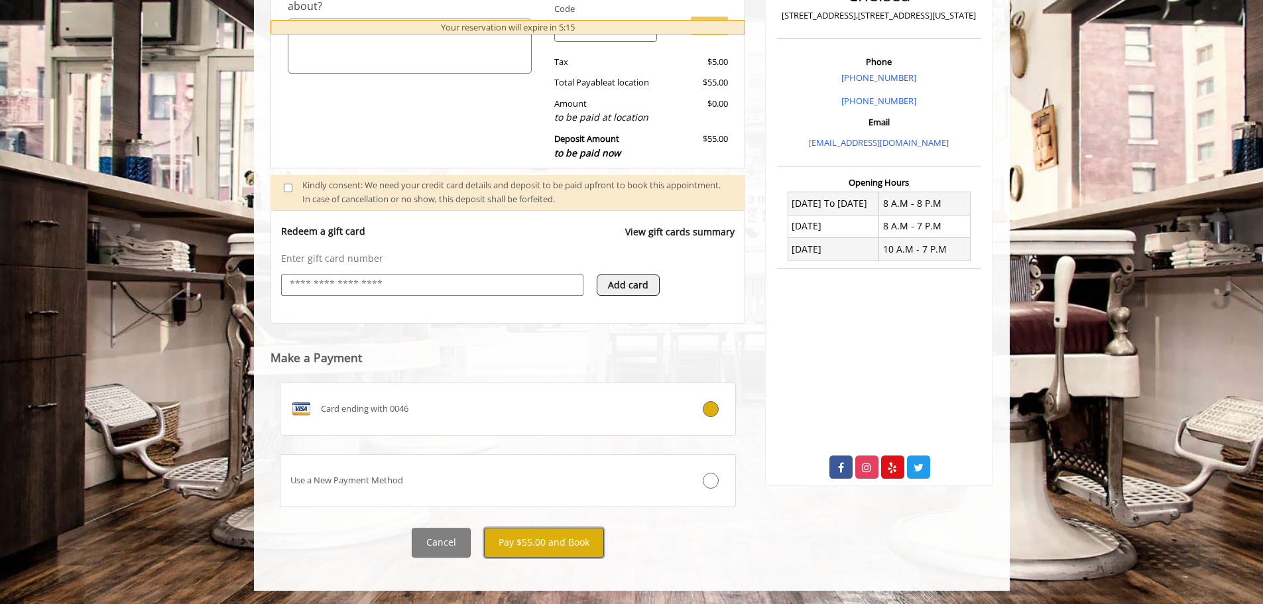
click at [569, 538] on button "Pay $55.00 and Book" at bounding box center [544, 543] width 120 height 30
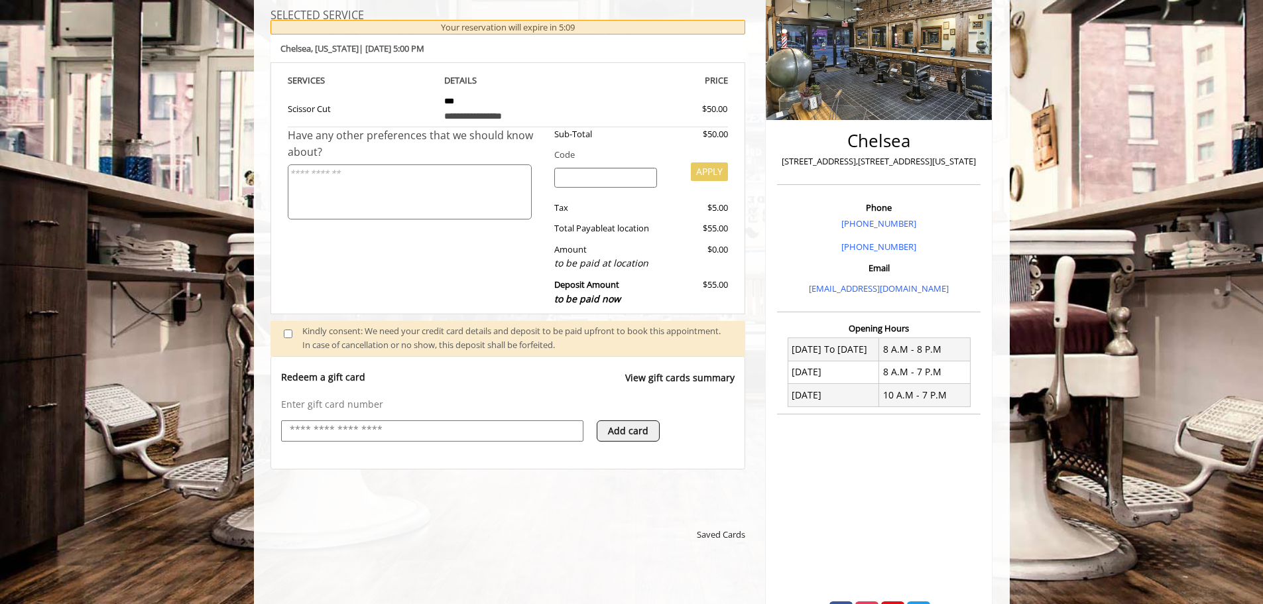
scroll to position [0, 0]
